Goal: Transaction & Acquisition: Obtain resource

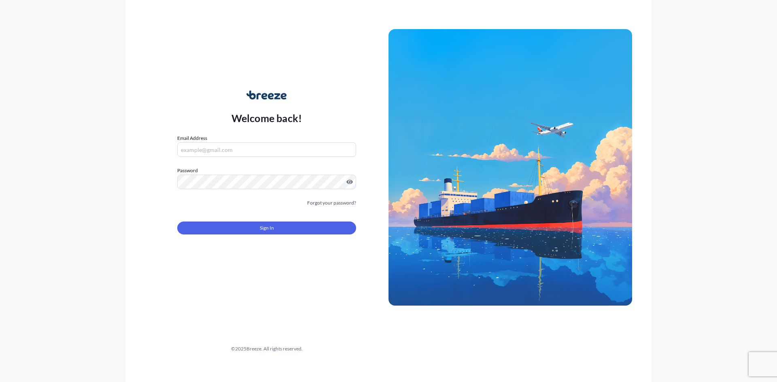
type input "[EMAIL_ADDRESS][DOMAIN_NAME]"
click at [761, 60] on div "Welcome back! Email Address [EMAIL_ADDRESS][DOMAIN_NAME] Password Must include:…" at bounding box center [388, 191] width 777 height 382
click at [331, 224] on button "Sign In" at bounding box center [266, 228] width 179 height 13
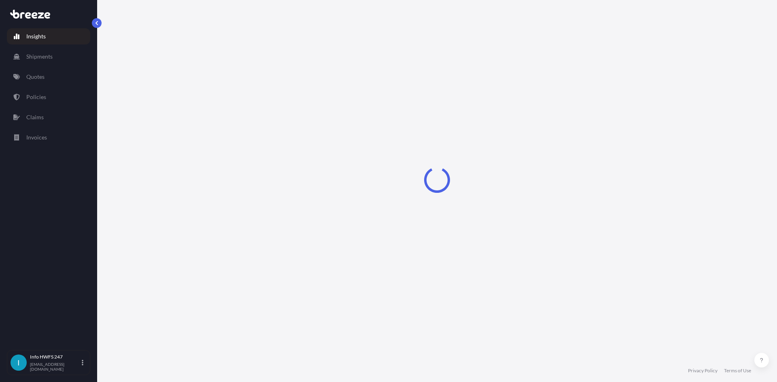
select select "2025"
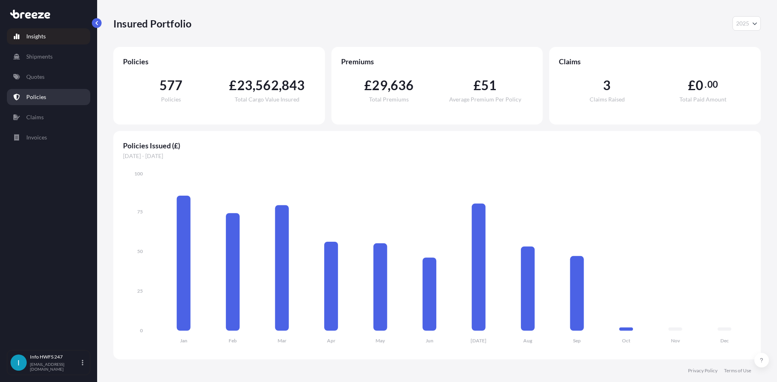
click at [47, 98] on link "Policies" at bounding box center [48, 97] width 83 height 16
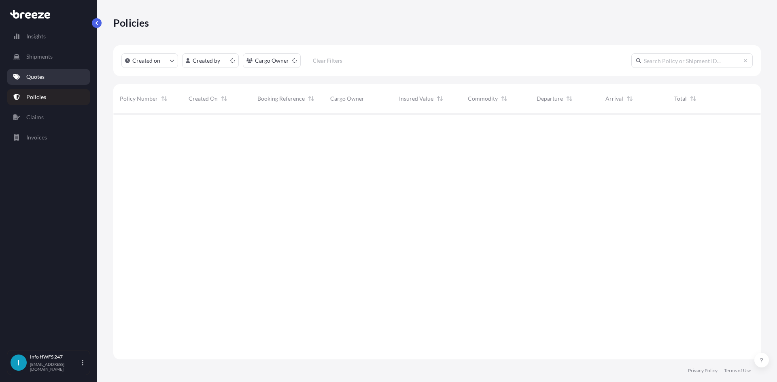
scroll to position [245, 641]
click at [40, 81] on link "Quotes" at bounding box center [48, 77] width 83 height 16
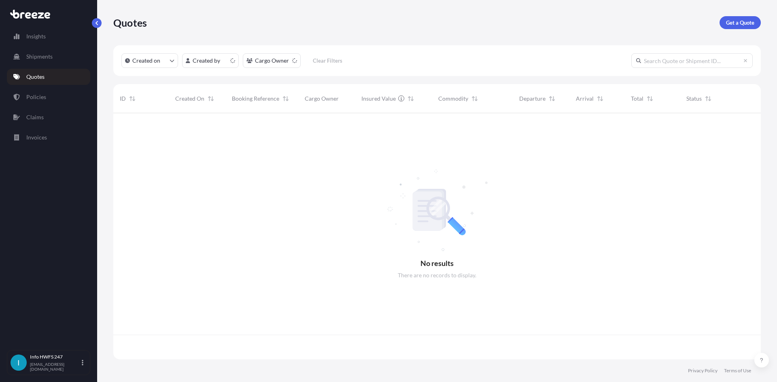
scroll to position [245, 641]
click at [744, 19] on p "Get a Quote" at bounding box center [740, 23] width 28 height 8
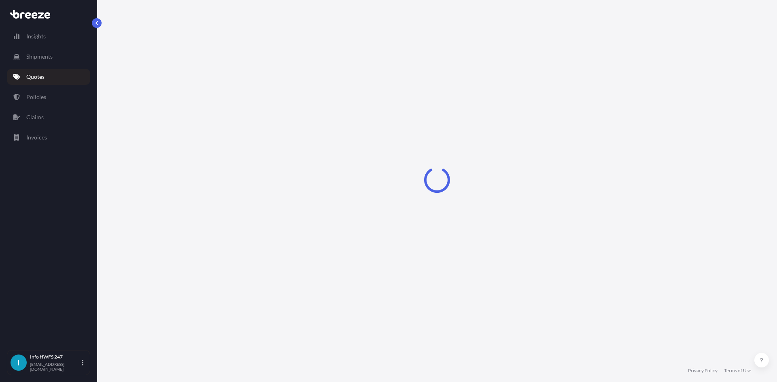
select select "Air"
select select "1"
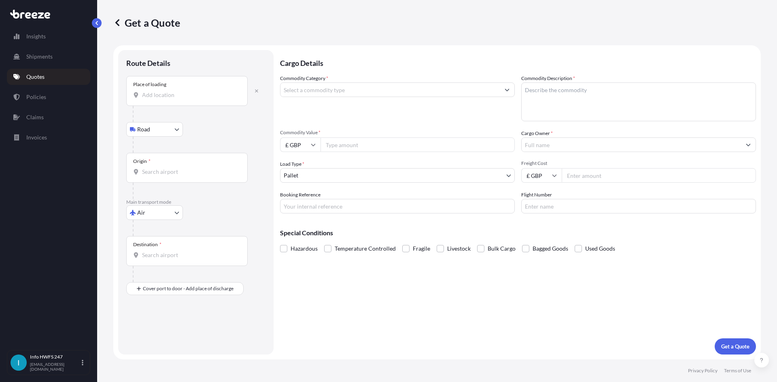
click at [200, 103] on div "Place of loading" at bounding box center [186, 91] width 121 height 30
click at [200, 99] on input "Place of loading" at bounding box center [189, 95] width 95 height 8
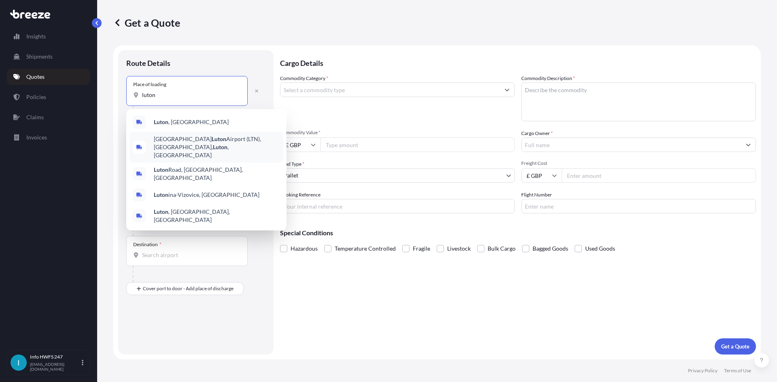
click at [204, 138] on span "[GEOGRAPHIC_DATA] (LTN), [GEOGRAPHIC_DATA] , [GEOGRAPHIC_DATA]" at bounding box center [217, 147] width 126 height 24
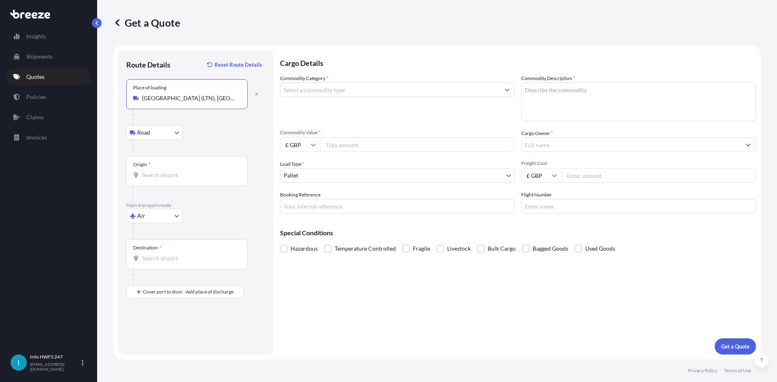
type input "[GEOGRAPHIC_DATA] (LTN), [GEOGRAPHIC_DATA], [GEOGRAPHIC_DATA]"
click at [187, 168] on div "Origin *" at bounding box center [186, 171] width 121 height 30
click at [187, 171] on input "Origin *" at bounding box center [189, 175] width 95 height 8
drag, startPoint x: 176, startPoint y: 174, endPoint x: 2, endPoint y: 159, distance: 175.5
click at [2, 159] on div "Insights Shipments Quotes Policies Claims Invoices I Info HWFS 247 [EMAIL_ADDRE…" at bounding box center [388, 191] width 777 height 382
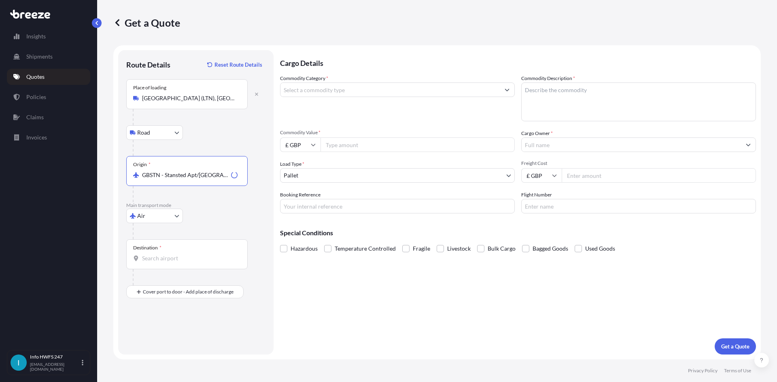
type input "GBSTN - Stansted Apt/[GEOGRAPHIC_DATA], [GEOGRAPHIC_DATA]"
click at [178, 244] on div "Destination *" at bounding box center [186, 255] width 121 height 30
click at [178, 254] on input "Destination *" at bounding box center [189, 258] width 95 height 8
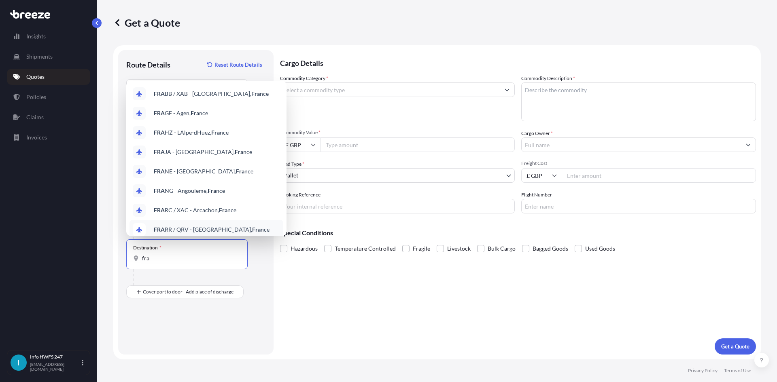
click at [142, 262] on div "fra" at bounding box center [187, 258] width 108 height 8
click at [142, 262] on input "fra" at bounding box center [189, 258] width 95 height 8
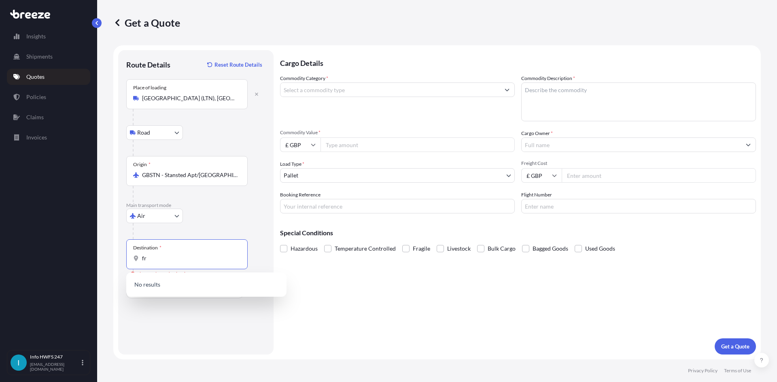
type input "f"
click at [207, 284] on span "DEFRA - [GEOGRAPHIC_DATA], [GEOGRAPHIC_DATA]" at bounding box center [217, 287] width 126 height 16
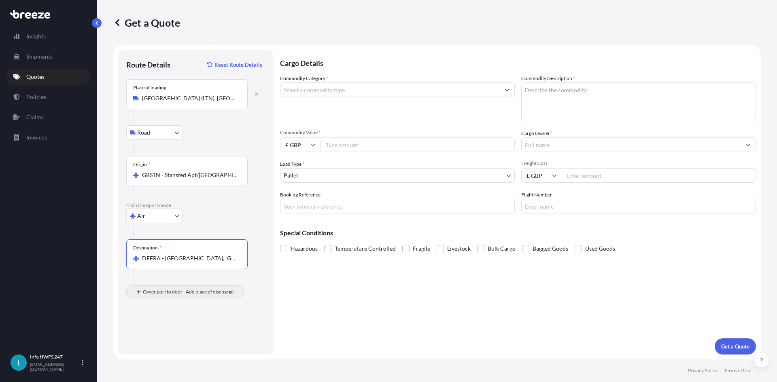
type input "DEFRA - [GEOGRAPHIC_DATA], [GEOGRAPHIC_DATA]"
click at [174, 325] on div "Place of Discharge" at bounding box center [186, 331] width 121 height 30
click at [174, 331] on input "Place of Discharge" at bounding box center [189, 335] width 95 height 8
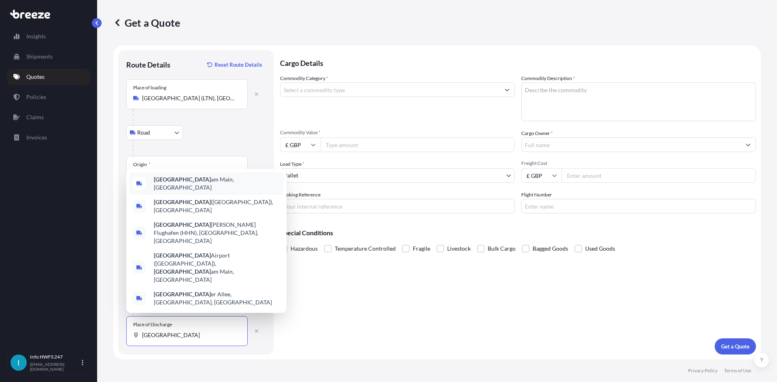
click at [193, 192] on span "[GEOGRAPHIC_DATA], [GEOGRAPHIC_DATA]" at bounding box center [217, 184] width 126 height 16
type input "[GEOGRAPHIC_DATA], [GEOGRAPHIC_DATA]"
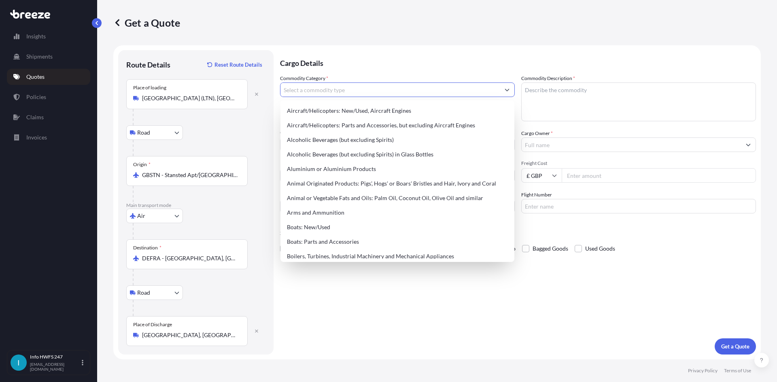
click at [331, 96] on input "Commodity Category *" at bounding box center [389, 90] width 219 height 15
click at [338, 123] on div "Aircraft/Helicopters: Parts and Accessories, but excluding Aircraft Engines" at bounding box center [397, 125] width 227 height 15
type input "Aircraft/Helicopters: Parts and Accessories, but excluding Aircraft Engines"
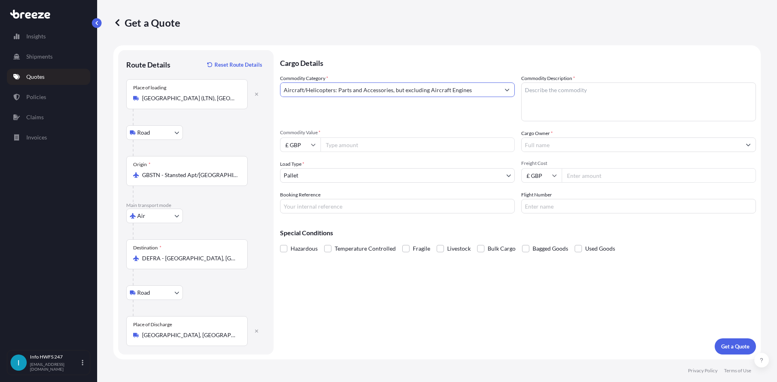
click at [613, 100] on textarea "Commodity Description *" at bounding box center [638, 102] width 235 height 39
drag, startPoint x: 558, startPoint y: 99, endPoint x: 418, endPoint y: 146, distance: 148.2
click at [558, 99] on textarea "Commodity Description *" at bounding box center [638, 102] width 235 height 39
paste textarea "CIVIL AIRCRAFT PART - HSTCU"
type textarea "CIVIL AIRCRAFT PART - HSTCU"
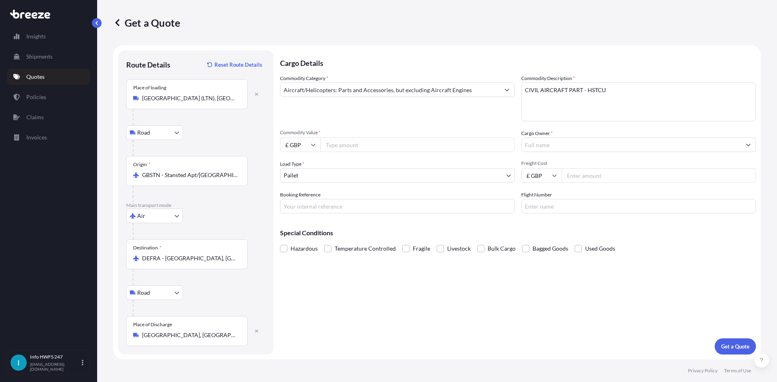
click at [300, 145] on input "£ GBP" at bounding box center [300, 145] width 40 height 15
click at [297, 203] on div "$ USD" at bounding box center [300, 200] width 34 height 15
type input "$ USD"
click at [385, 146] on input "Commodity Value *" at bounding box center [417, 145] width 194 height 15
paste input "46675.00"
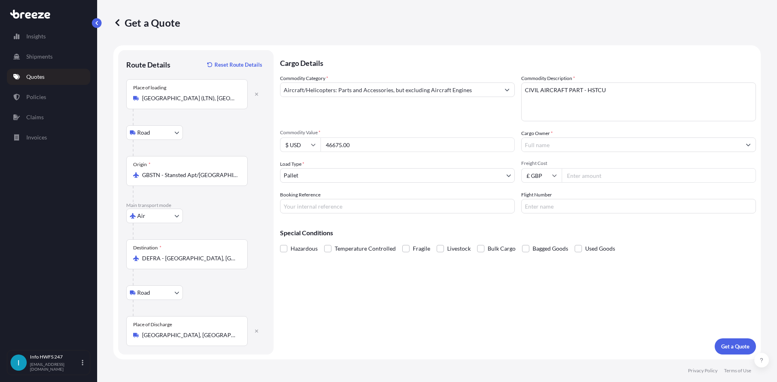
type input "46675.00"
click at [543, 148] on input "Cargo Owner *" at bounding box center [630, 145] width 219 height 15
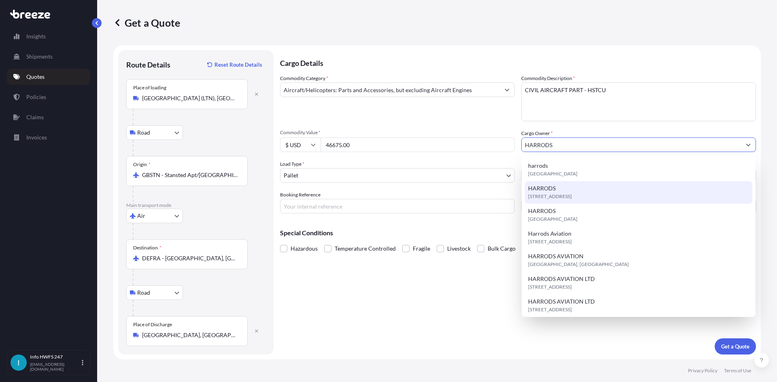
click at [571, 195] on span "[STREET_ADDRESS]" at bounding box center [550, 197] width 44 height 8
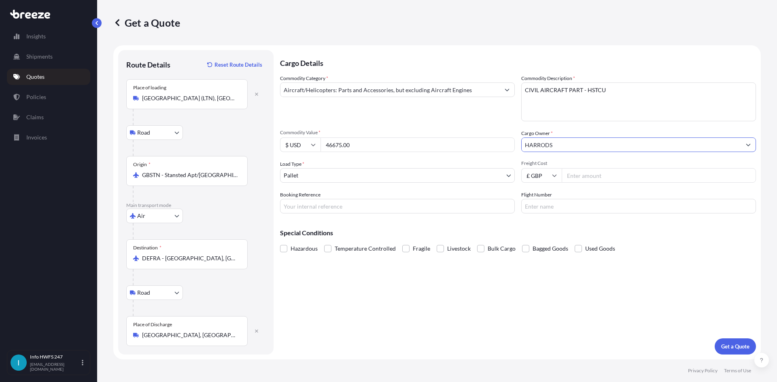
type input "HARRODS"
click at [356, 168] on body "15 options available. 8 options available. 7 options available. 13 options avai…" at bounding box center [388, 191] width 777 height 382
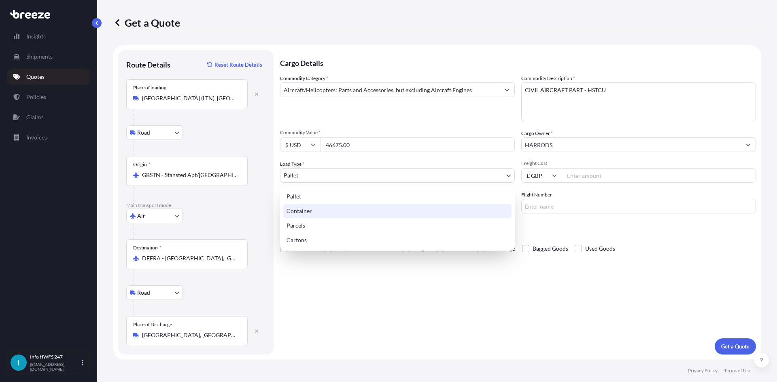
click at [337, 213] on div "Container" at bounding box center [397, 211] width 228 height 15
select select "2"
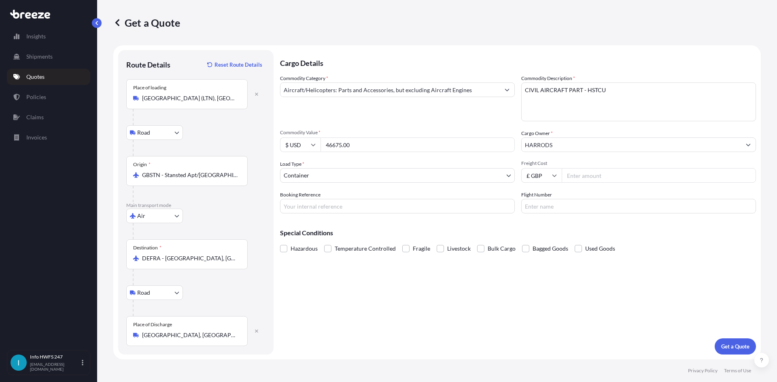
drag, startPoint x: 355, startPoint y: 204, endPoint x: 536, endPoint y: 214, distance: 181.9
click at [355, 204] on input "Booking Reference" at bounding box center [397, 206] width 235 height 15
paste input "HE167281"
type input "HE167281"
click at [629, 203] on input "Flight Number" at bounding box center [638, 206] width 235 height 15
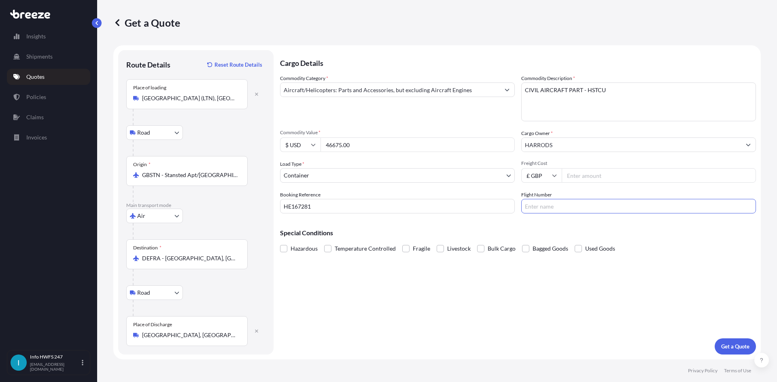
click at [585, 212] on input "Flight Number" at bounding box center [638, 206] width 235 height 15
click at [525, 324] on div "Cargo Details Commodity Category * Aircraft/Helicopters: Parts and Accessories,…" at bounding box center [518, 202] width 476 height 305
drag, startPoint x: 562, startPoint y: 206, endPoint x: 562, endPoint y: 213, distance: 7.3
click at [562, 206] on input "DH" at bounding box center [638, 206] width 235 height 15
type input "DHL"
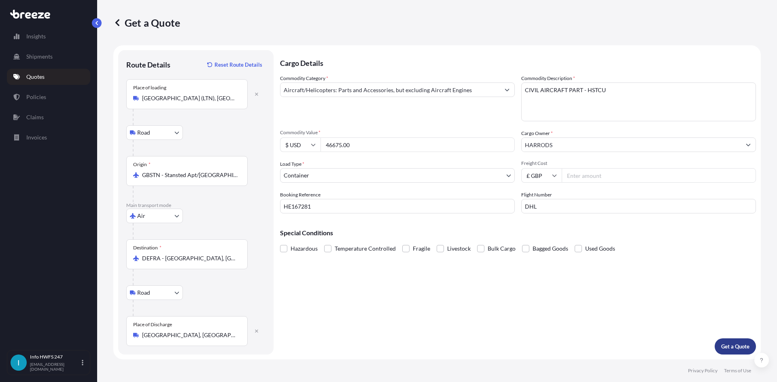
click at [725, 348] on p "Get a Quote" at bounding box center [735, 347] width 28 height 8
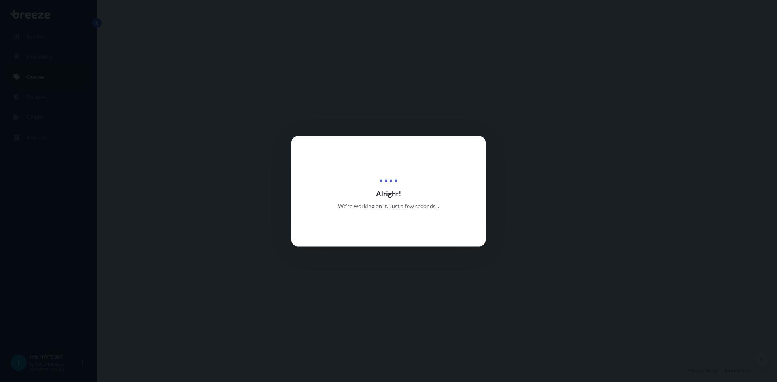
select select "Road"
select select "Air"
select select "Road"
select select "2"
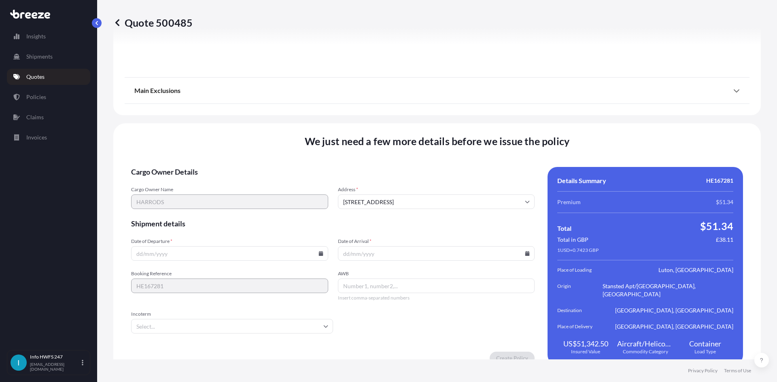
scroll to position [1055, 0]
click at [320, 251] on icon at bounding box center [320, 253] width 4 height 5
click at [263, 108] on button at bounding box center [260, 108] width 13 height 13
click at [247, 189] on button "26" at bounding box center [247, 188] width 13 height 13
type input "[DATE]"
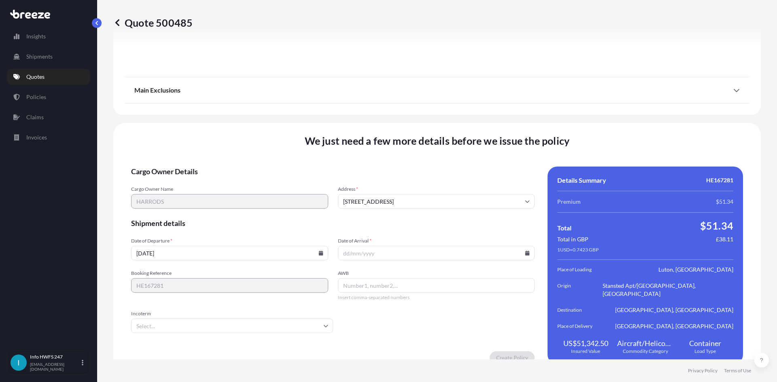
click at [528, 246] on input "Date of Arrival *" at bounding box center [436, 253] width 197 height 15
click at [525, 251] on icon at bounding box center [527, 253] width 4 height 5
click at [465, 108] on icon at bounding box center [465, 109] width 2 height 4
click at [453, 203] on button "3" at bounding box center [452, 203] width 13 height 13
type input "[DATE]"
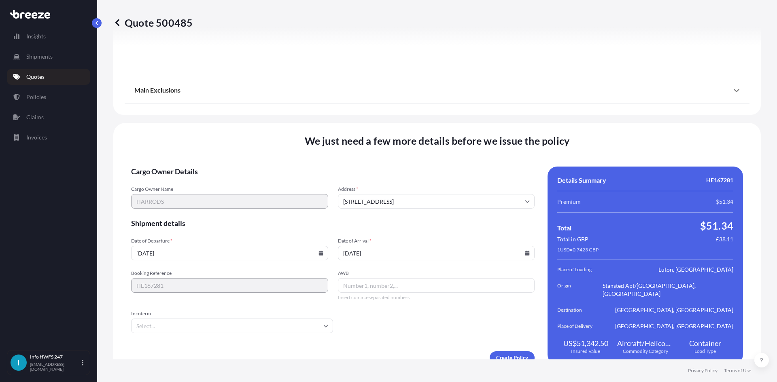
click at [525, 251] on icon at bounding box center [527, 253] width 5 height 5
click at [464, 106] on button at bounding box center [465, 108] width 13 height 13
click at [373, 282] on input "AWB" at bounding box center [436, 285] width 197 height 15
click at [392, 281] on input "AWB" at bounding box center [436, 285] width 197 height 15
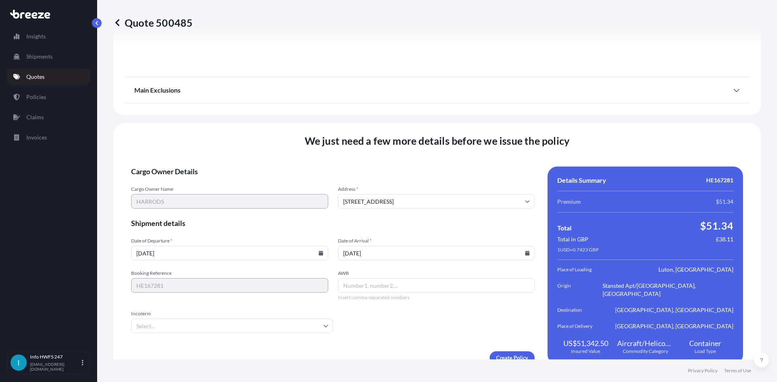
paste input "8927084025"
type input "8927084025"
click at [258, 319] on input "Incoterm" at bounding box center [232, 326] width 202 height 15
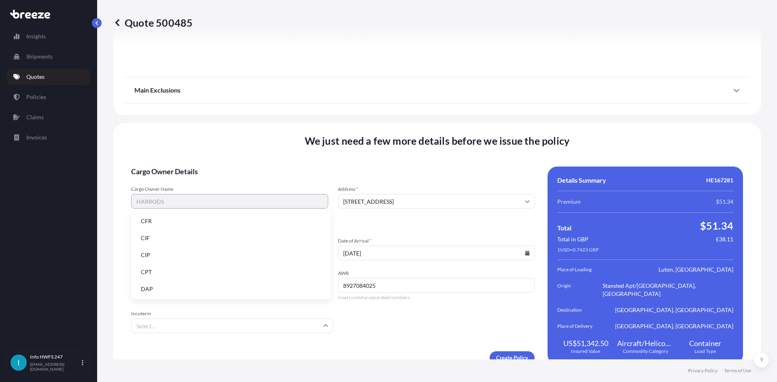
click at [229, 285] on li "DAP" at bounding box center [230, 289] width 193 height 15
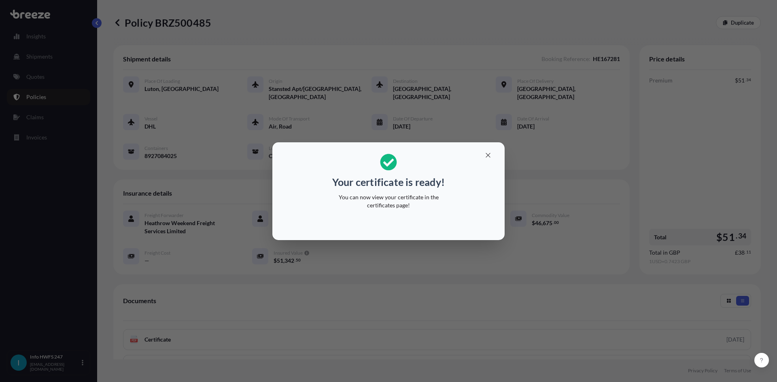
click at [486, 151] on button "button" at bounding box center [488, 155] width 20 height 13
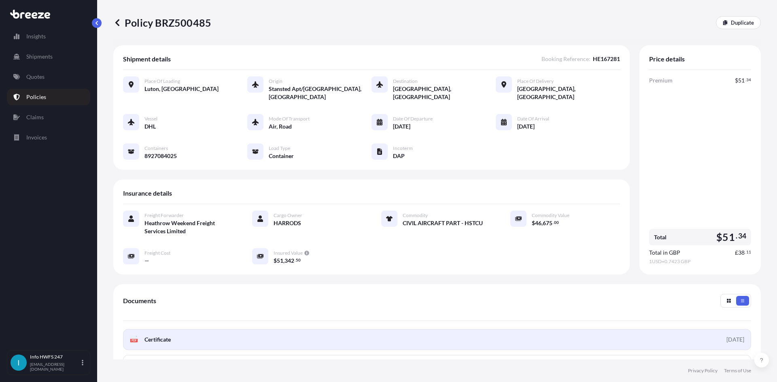
click at [187, 333] on link "PDF Certificate [DATE]" at bounding box center [437, 339] width 628 height 21
